Goal: Information Seeking & Learning: Learn about a topic

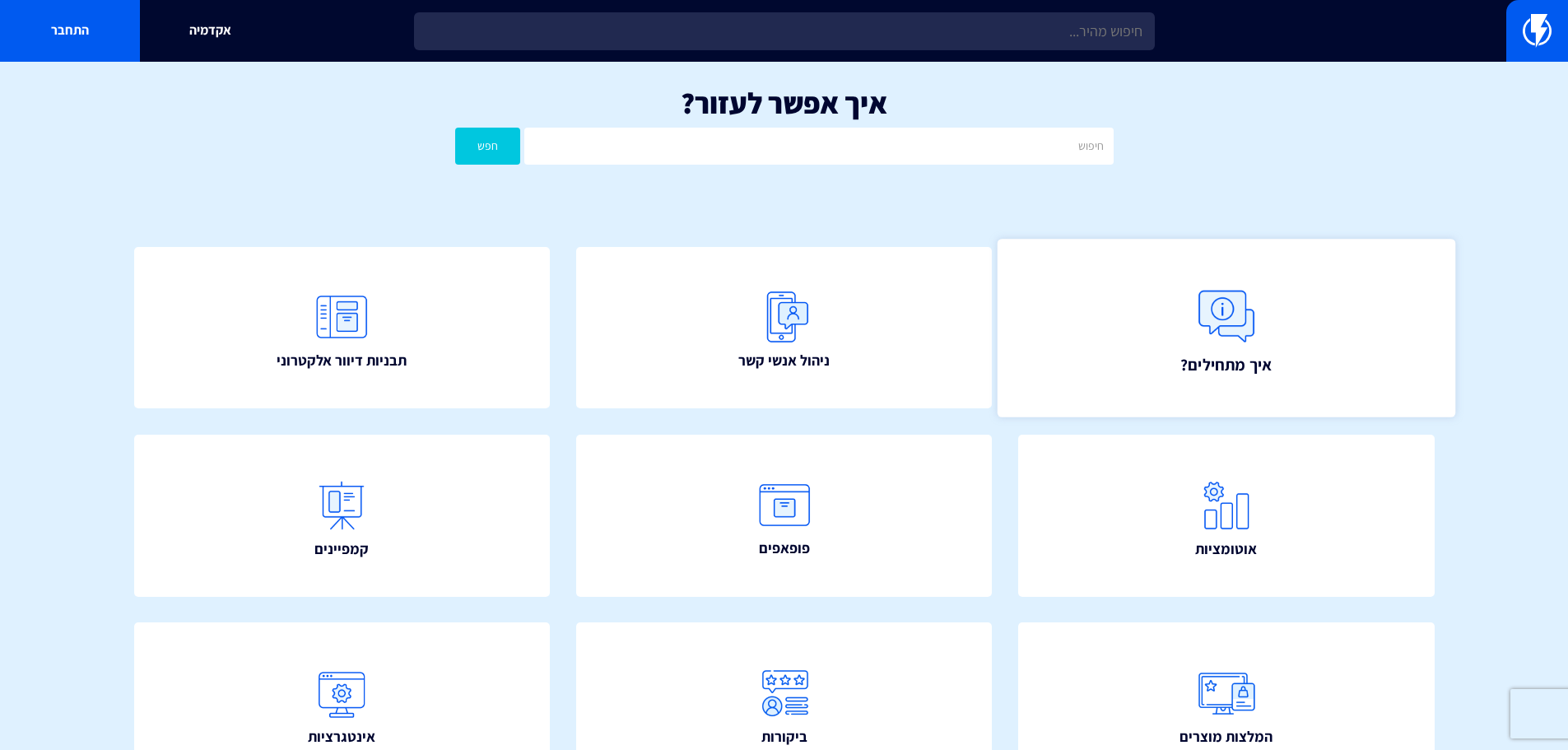
click at [1226, 319] on img at bounding box center [1226, 316] width 72 height 72
